Goal: Task Accomplishment & Management: Use online tool/utility

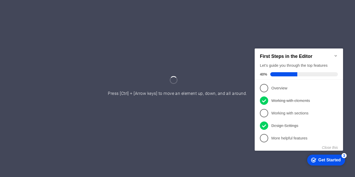
click at [335, 55] on icon "Minimize checklist" at bounding box center [336, 56] width 2 height 2
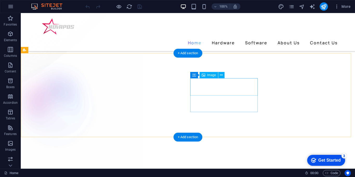
scroll to position [390, 0]
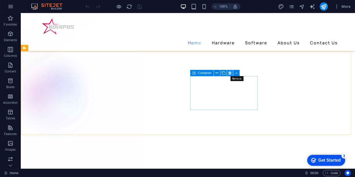
click at [229, 73] on icon at bounding box center [230, 72] width 3 height 5
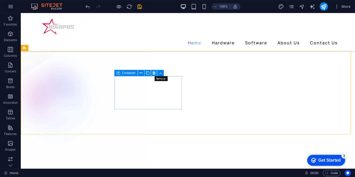
click at [155, 72] on icon at bounding box center [154, 72] width 3 height 5
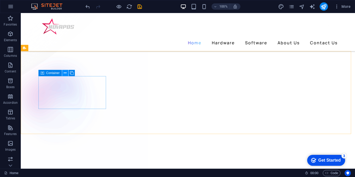
click at [65, 74] on icon at bounding box center [65, 72] width 3 height 5
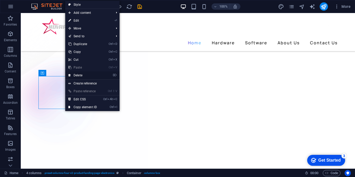
click at [80, 74] on link "⌦ Delete" at bounding box center [82, 75] width 35 height 8
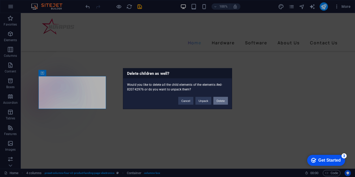
click at [217, 99] on button "Delete" at bounding box center [220, 100] width 15 height 8
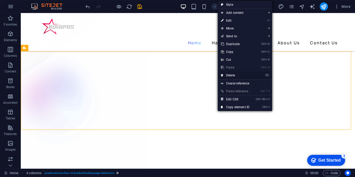
click at [231, 76] on link "⌦ Delete" at bounding box center [235, 75] width 35 height 8
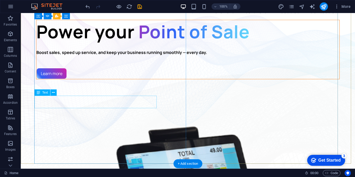
scroll to position [26, 0]
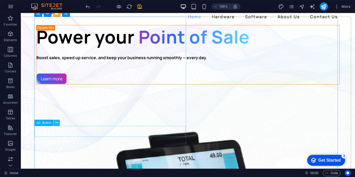
click at [58, 124] on icon at bounding box center [56, 122] width 3 height 5
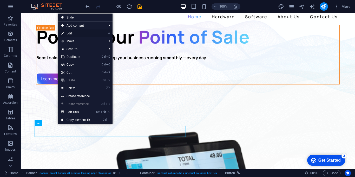
click at [73, 34] on link "⏎ Edit" at bounding box center [75, 33] width 35 height 8
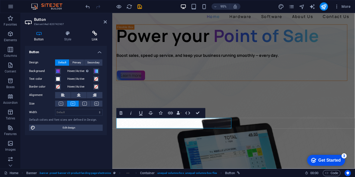
click at [97, 36] on h4 "Link" at bounding box center [94, 36] width 24 height 11
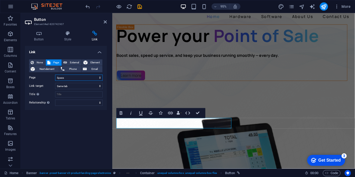
click at [88, 76] on select "Home About Us Specs Hardware Software Poswizard Unisolve Hardware/Novapos Hardw…" at bounding box center [79, 77] width 48 height 6
select select "1"
click at [55, 74] on select "Home About Us Specs Hardware Software Poswizard Unisolve Hardware/Novapos Hardw…" at bounding box center [79, 77] width 48 height 6
click at [105, 24] on link at bounding box center [105, 22] width 3 height 4
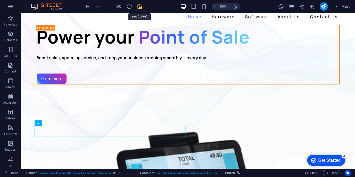
click at [140, 9] on icon "save" at bounding box center [140, 7] width 6 height 6
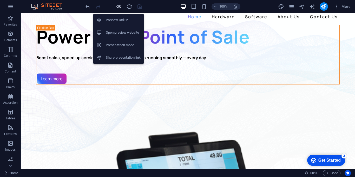
click at [120, 6] on icon "button" at bounding box center [119, 7] width 6 height 6
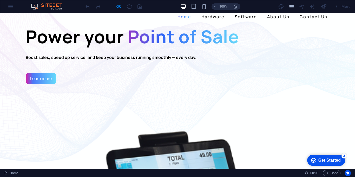
click at [44, 84] on link "Learn more" at bounding box center [41, 78] width 30 height 11
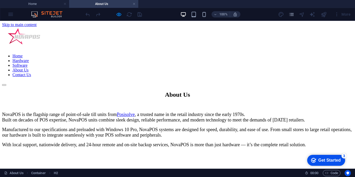
scroll to position [0, 0]
click at [118, 92] on div "About Us" at bounding box center [177, 95] width 351 height 7
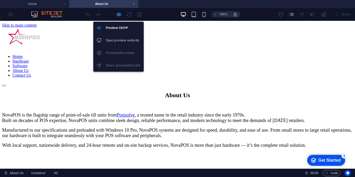
click at [119, 15] on icon "button" at bounding box center [119, 14] width 6 height 6
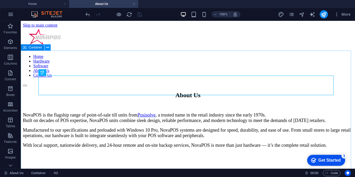
click at [45, 49] on button at bounding box center [47, 47] width 6 height 6
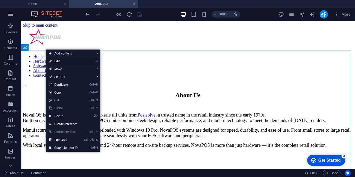
click at [52, 60] on link "⏎ Edit" at bounding box center [63, 61] width 35 height 8
select select "px"
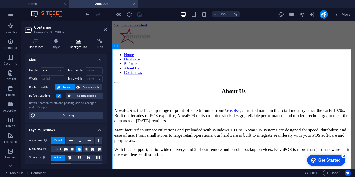
click at [73, 45] on h4 "Background" at bounding box center [79, 43] width 27 height 11
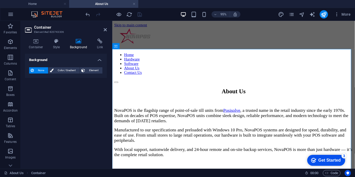
drag, startPoint x: 97, startPoint y: 72, endPoint x: 80, endPoint y: 85, distance: 21.4
click at [96, 71] on span "Element" at bounding box center [94, 70] width 14 height 6
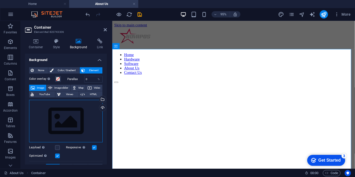
click at [61, 128] on div "Drag files here, click to choose files or select files from Files or our free s…" at bounding box center [66, 121] width 74 height 43
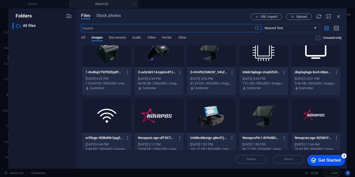
scroll to position [89, 0]
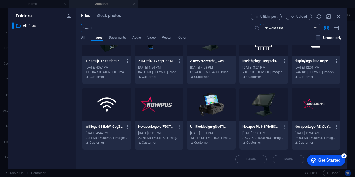
click at [158, 100] on div at bounding box center [159, 104] width 49 height 34
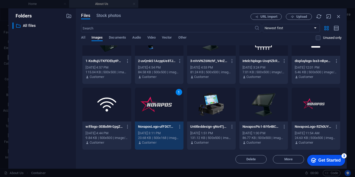
click at [158, 100] on div "1" at bounding box center [159, 104] width 49 height 34
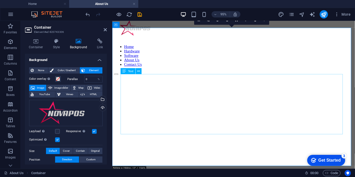
scroll to position [0, 0]
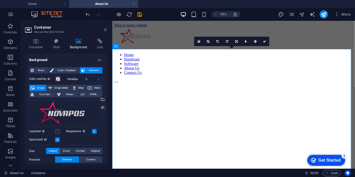
click at [105, 31] on icon at bounding box center [105, 30] width 3 height 4
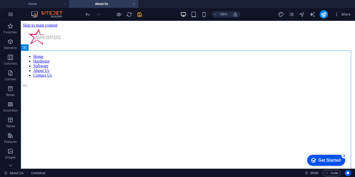
click at [140, 16] on icon "save" at bounding box center [140, 14] width 6 height 6
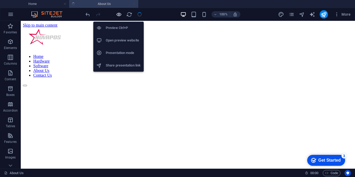
click at [117, 15] on icon "button" at bounding box center [119, 14] width 6 height 6
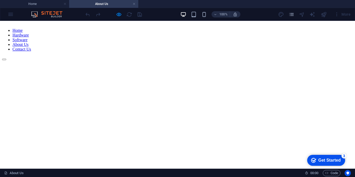
scroll to position [8, 0]
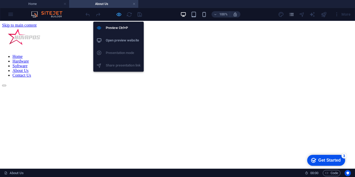
click at [120, 17] on icon "button" at bounding box center [119, 14] width 6 height 6
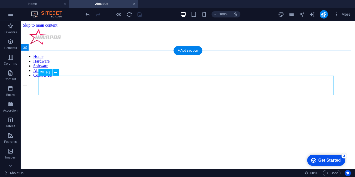
click at [71, 86] on figure at bounding box center [188, 86] width 330 height 0
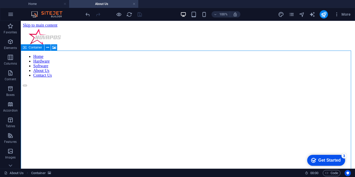
click at [24, 48] on icon at bounding box center [25, 47] width 4 height 6
click at [38, 49] on div "Container" at bounding box center [41, 47] width 40 height 6
click at [54, 48] on icon at bounding box center [54, 47] width 4 height 5
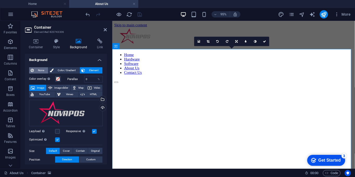
click at [39, 69] on span "None" at bounding box center [40, 70] width 11 height 6
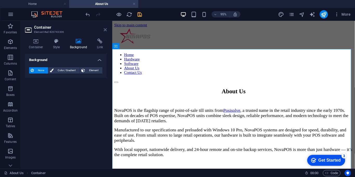
click at [105, 29] on icon at bounding box center [105, 30] width 3 height 4
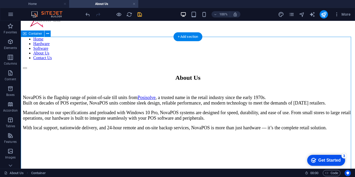
scroll to position [26, 0]
